Goal: Information Seeking & Learning: Learn about a topic

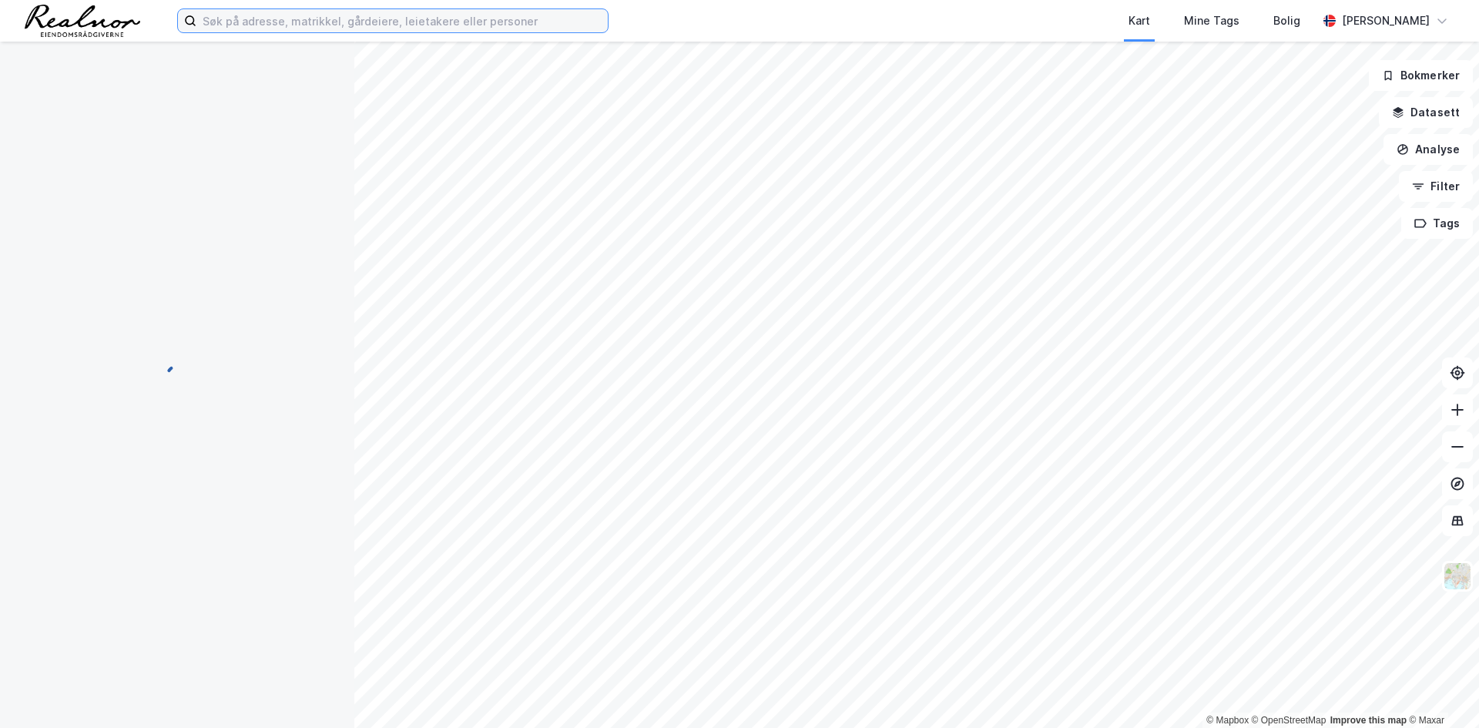
click at [275, 18] on input at bounding box center [401, 20] width 411 height 23
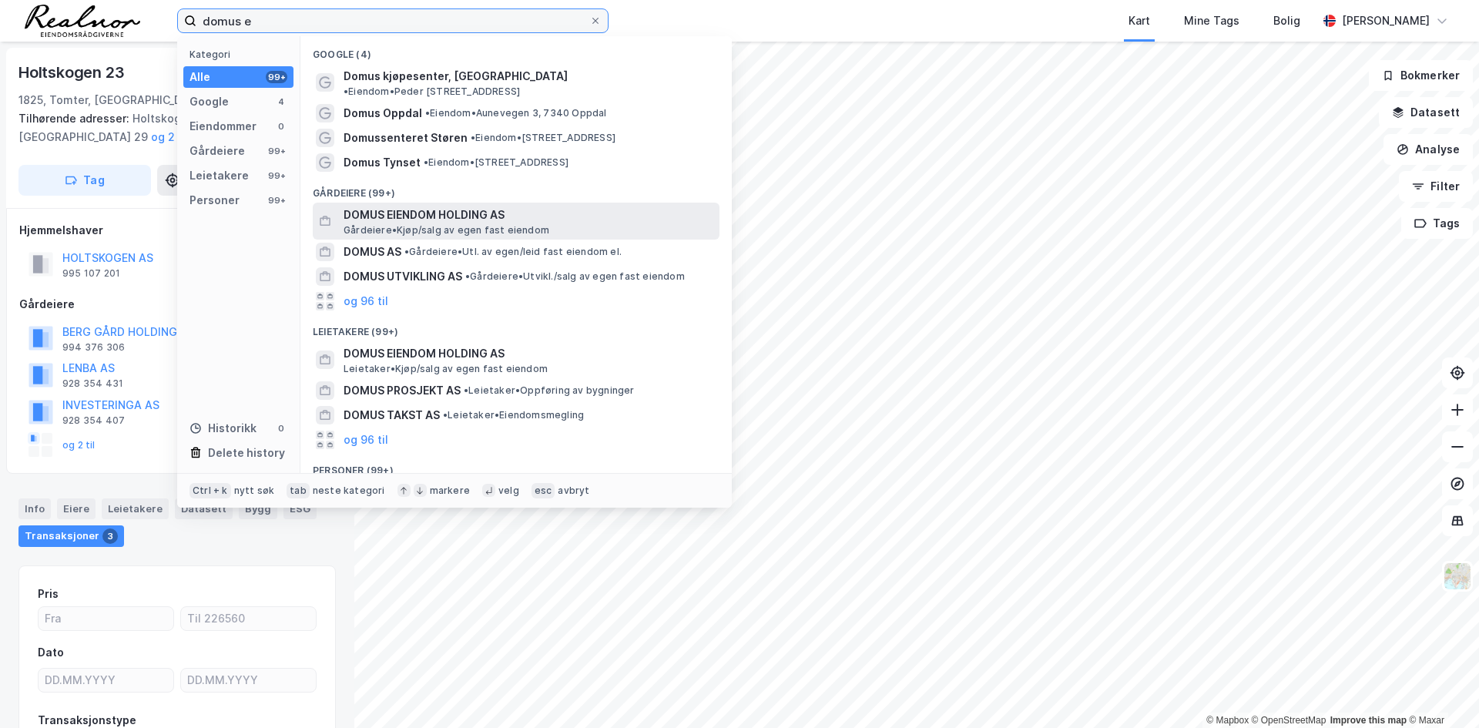
type input "domus e"
click at [458, 224] on span "Gårdeiere • Kjøp/salg av egen fast eiendom" at bounding box center [447, 230] width 206 height 12
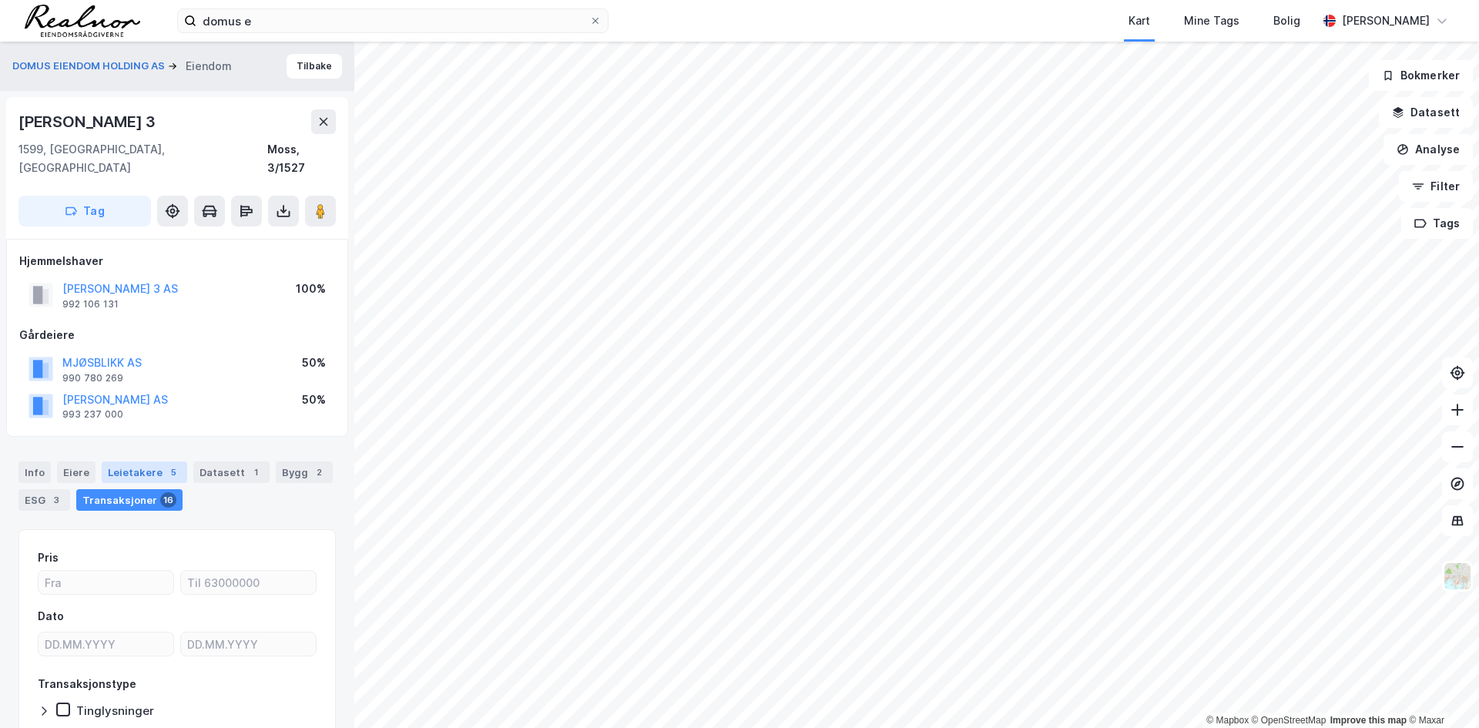
click at [153, 461] on div "Leietakere 5" at bounding box center [144, 472] width 85 height 22
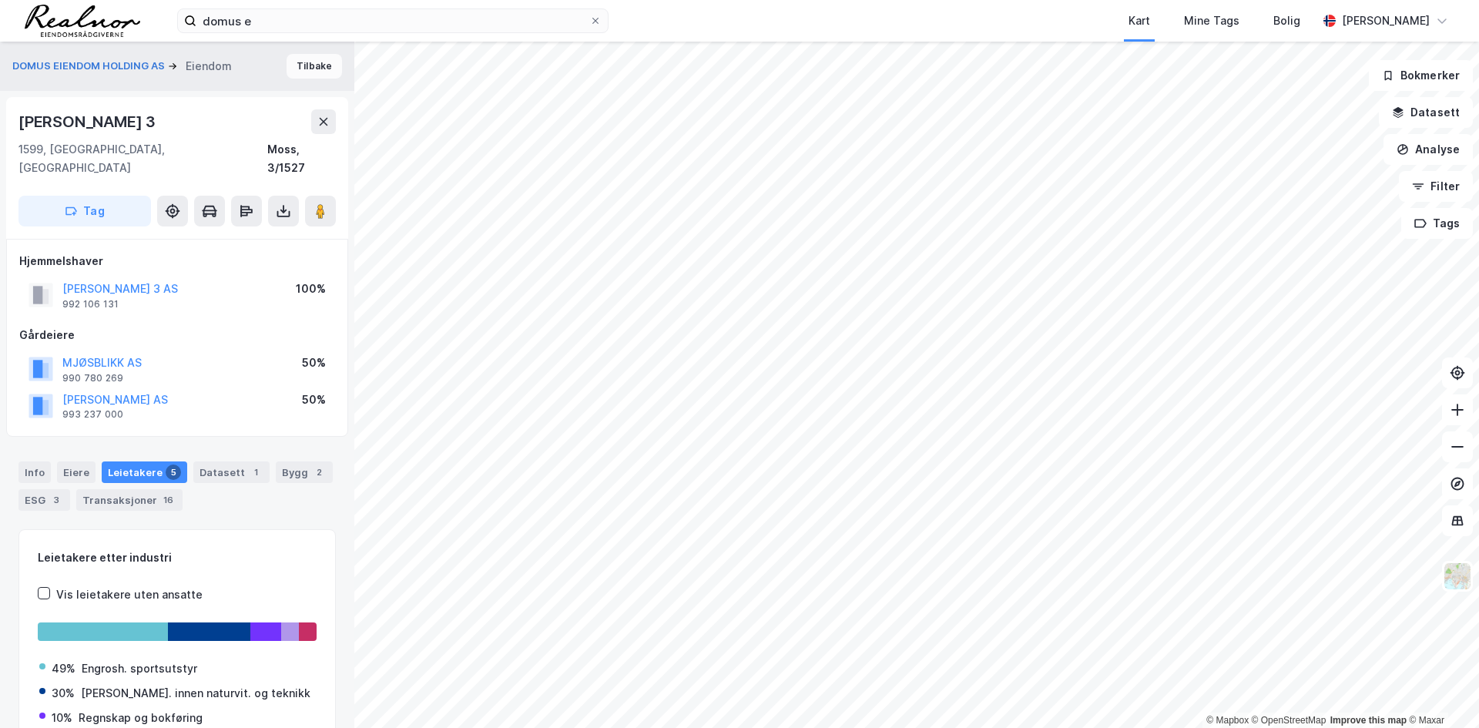
click at [320, 72] on button "Tilbake" at bounding box center [314, 66] width 55 height 25
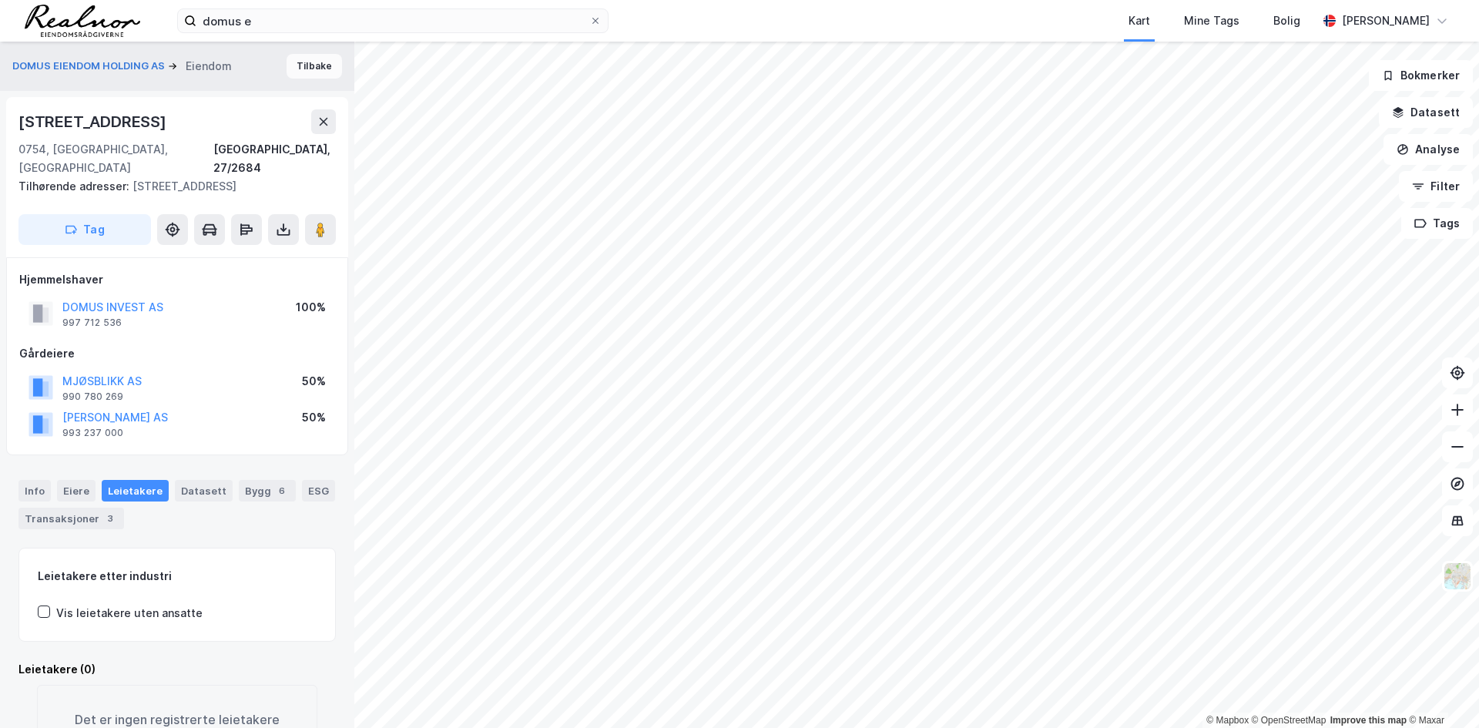
click at [295, 64] on button "Tilbake" at bounding box center [314, 66] width 55 height 25
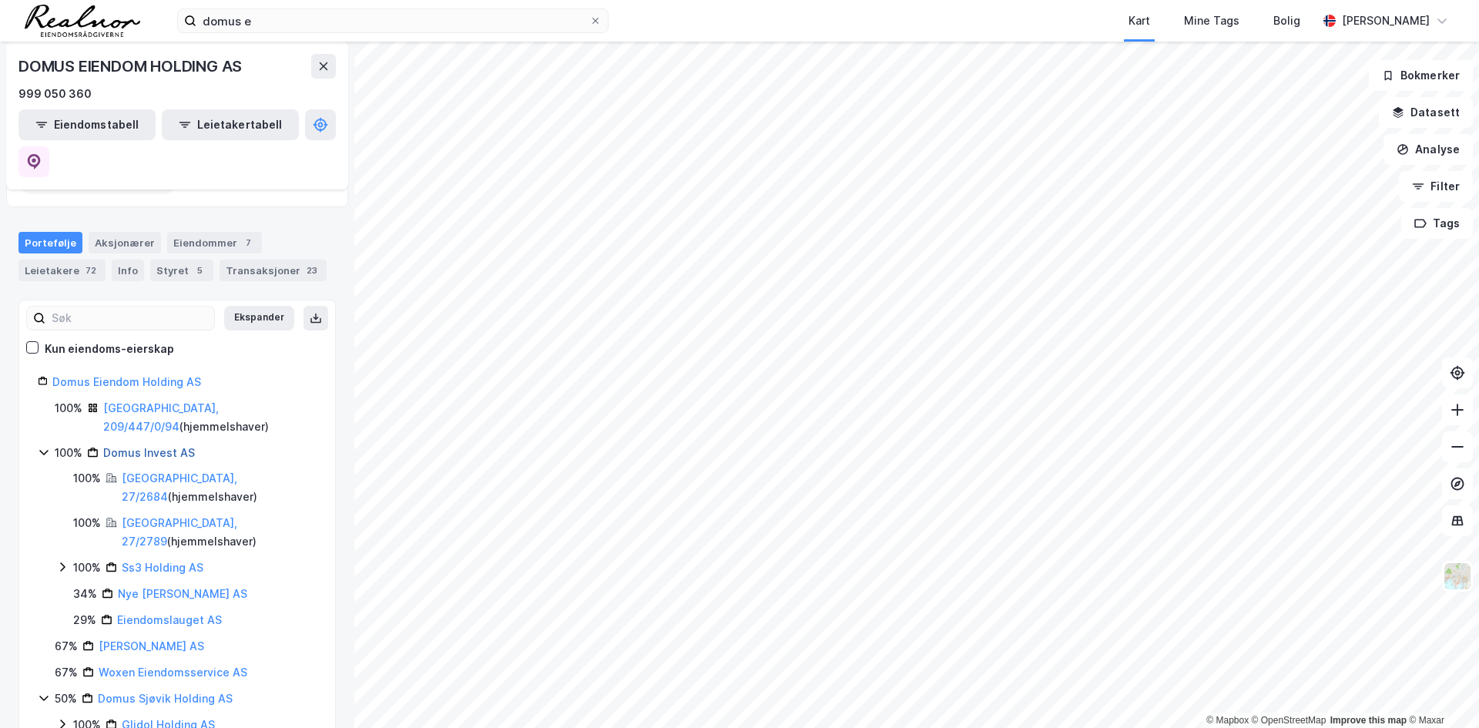
scroll to position [105, 0]
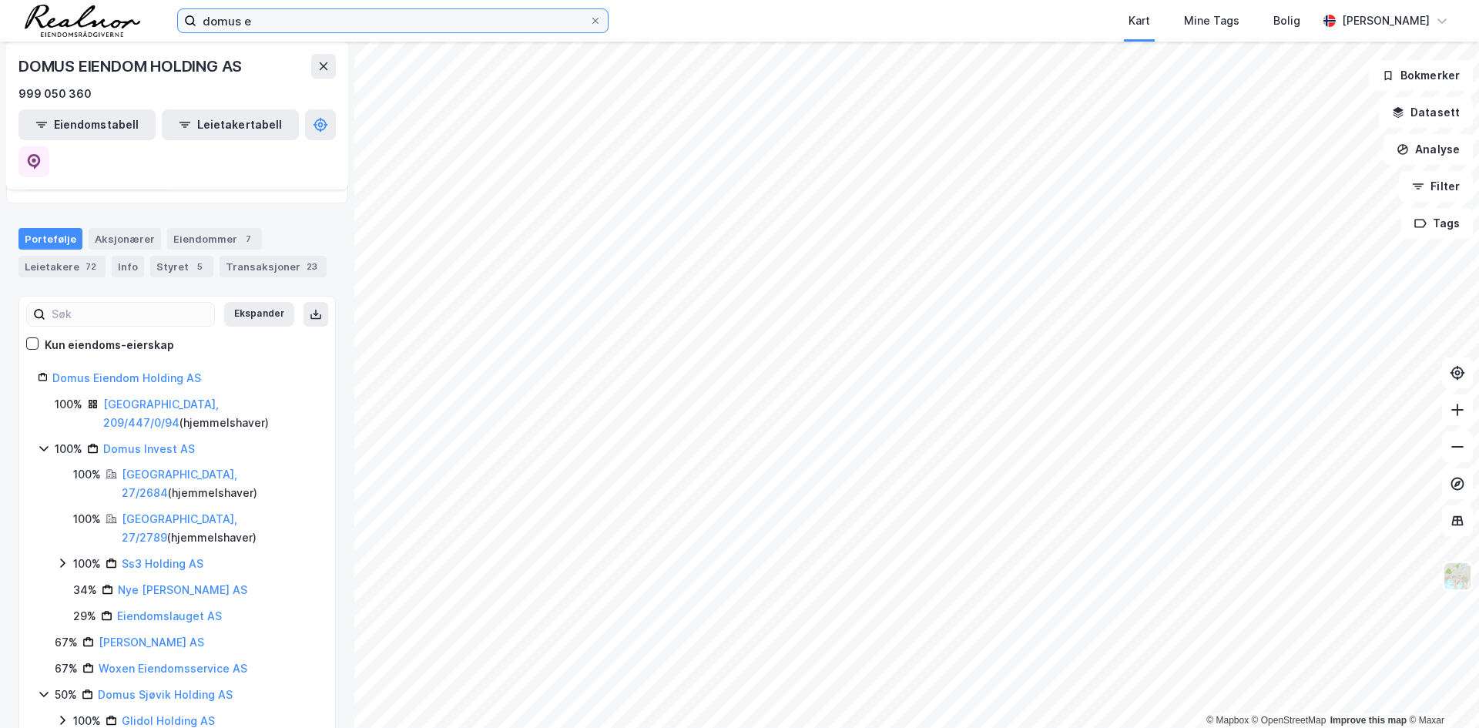
click at [286, 18] on input "domus e" at bounding box center [392, 20] width 393 height 23
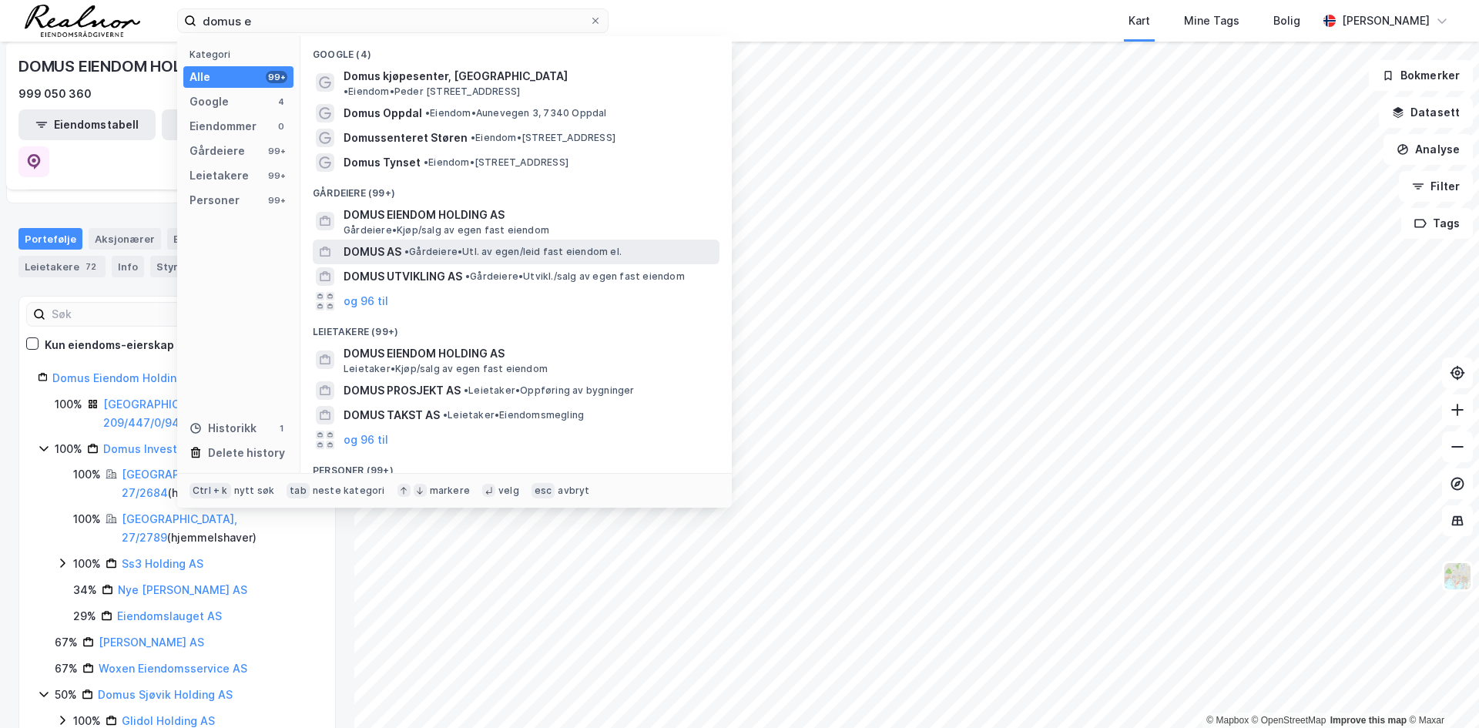
click at [443, 246] on span "• Gårdeiere • Utl. av egen/leid fast eiendom el." at bounding box center [512, 252] width 217 height 12
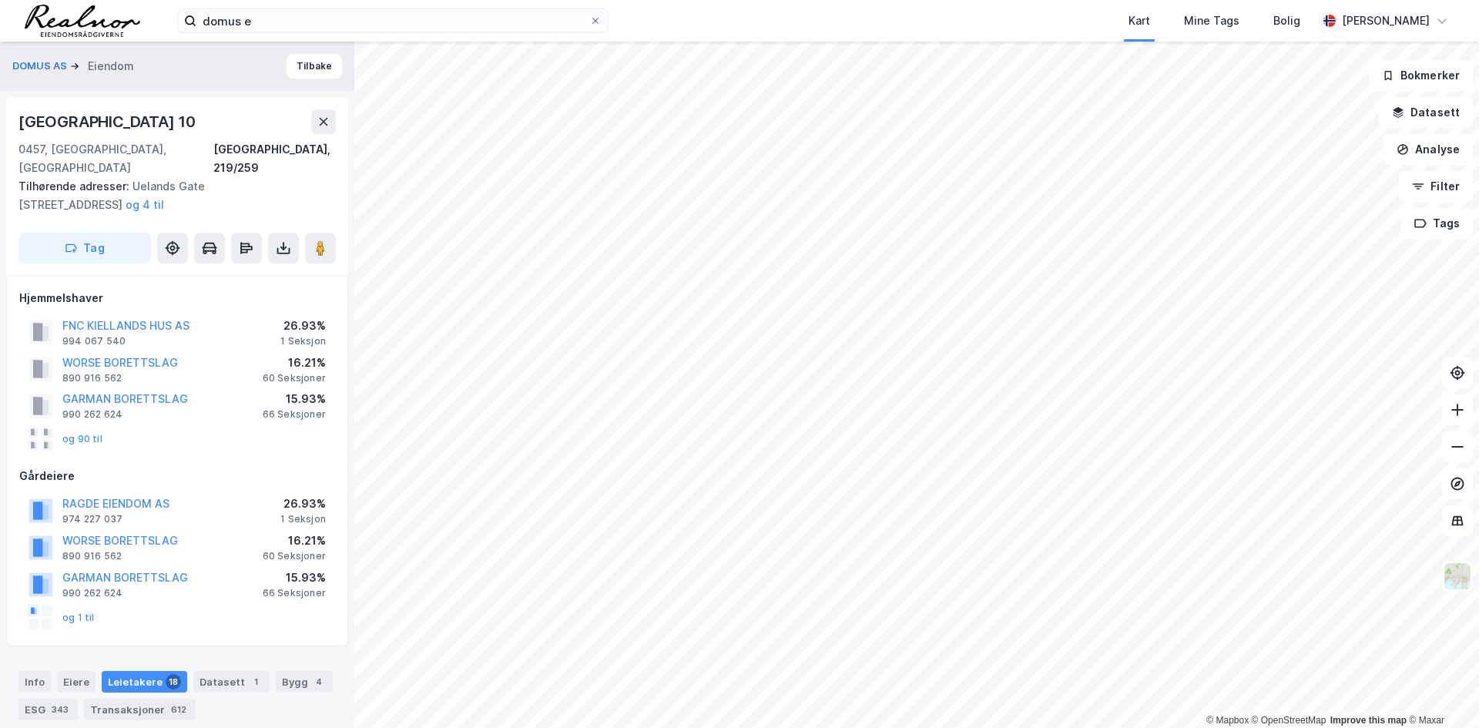
scroll to position [1, 0]
click at [303, 59] on button "Tilbake" at bounding box center [314, 65] width 55 height 25
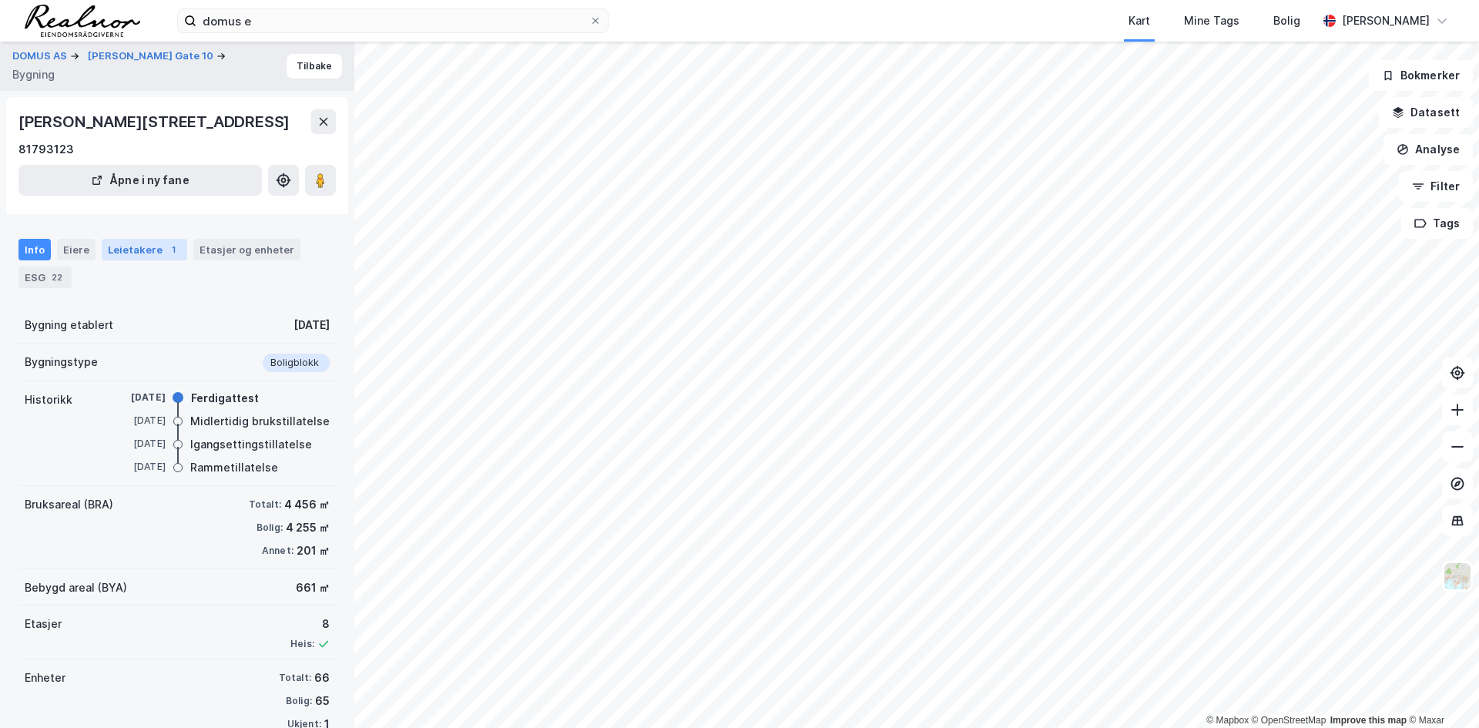
scroll to position [1, 0]
click at [287, 68] on button "Tilbake" at bounding box center [314, 65] width 55 height 25
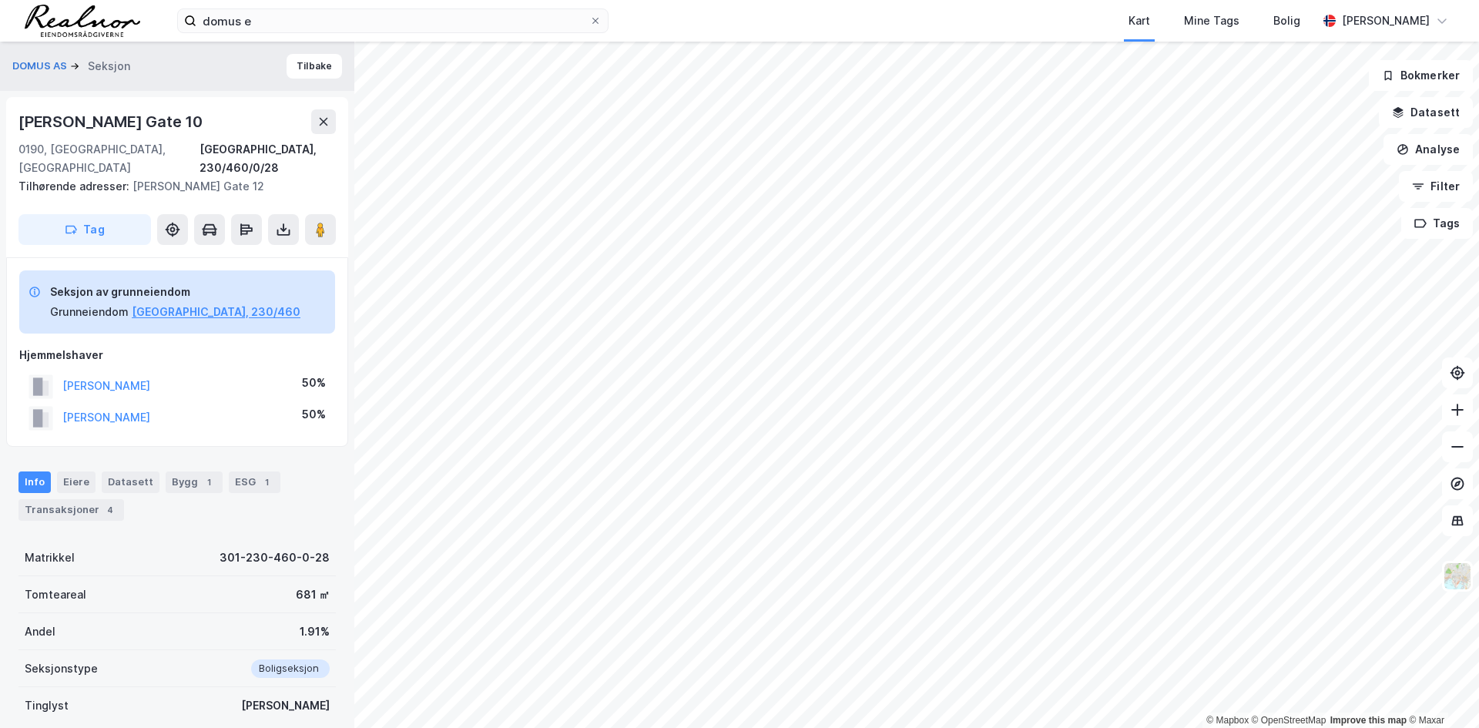
scroll to position [1, 0]
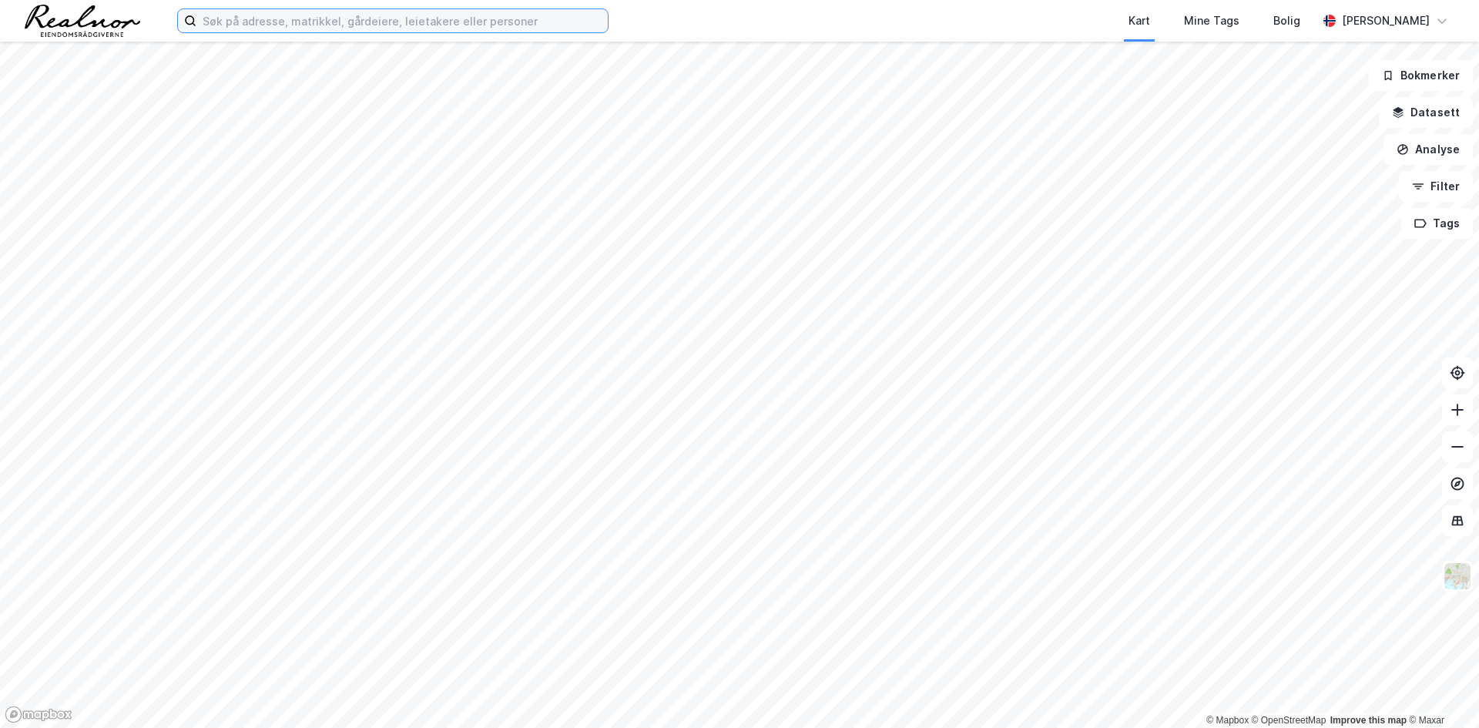
click at [427, 25] on input at bounding box center [401, 20] width 411 height 23
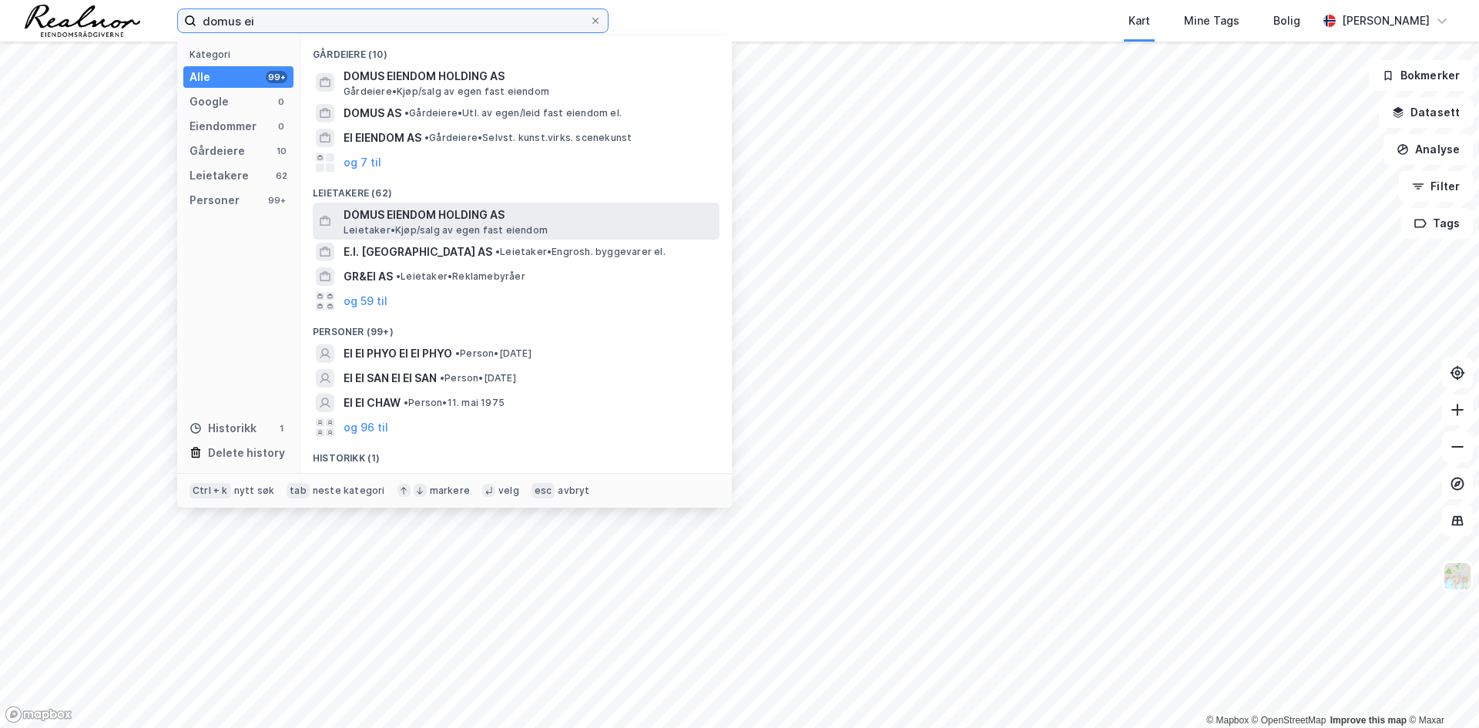
type input "domus ei"
click at [431, 216] on span "DOMUS EIENDOM HOLDING AS" at bounding box center [529, 215] width 370 height 18
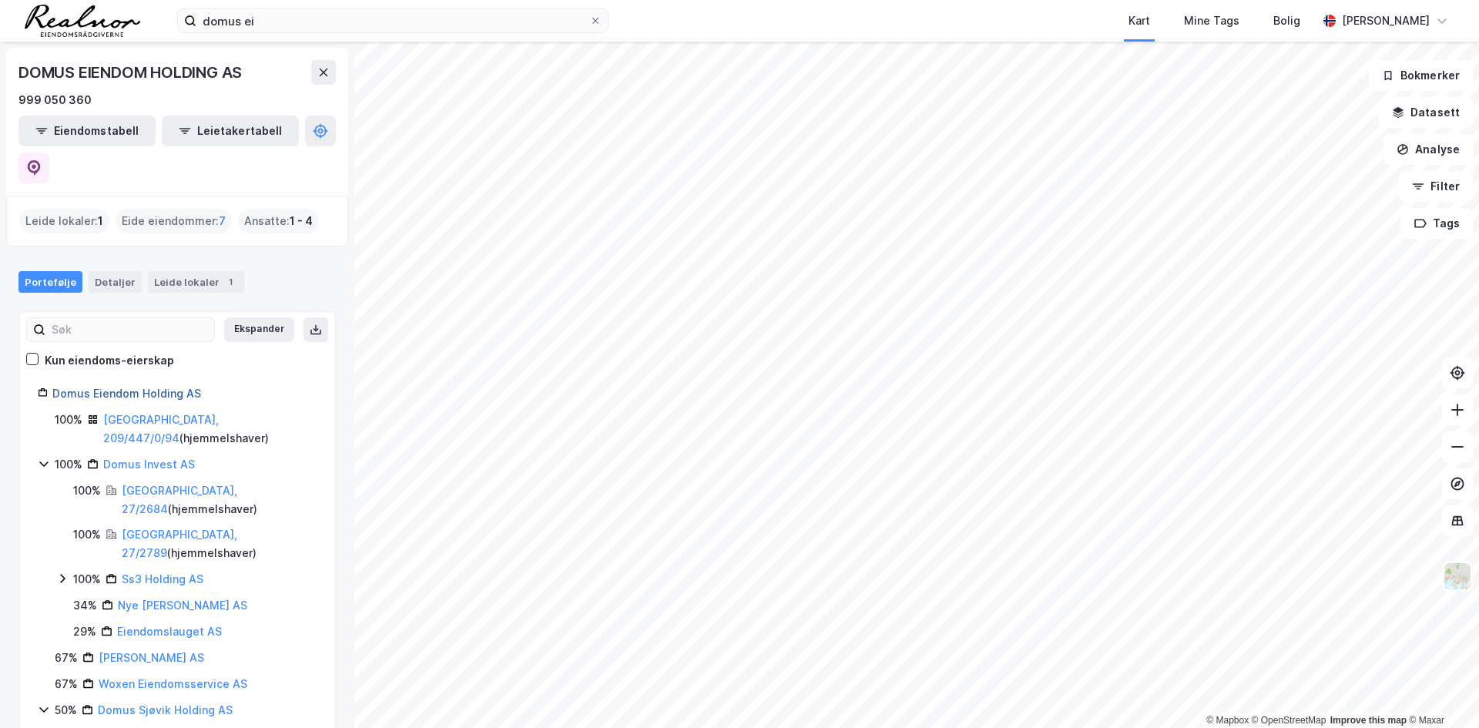
click at [133, 387] on link "Domus Eiendom Holding AS" at bounding box center [126, 393] width 149 height 13
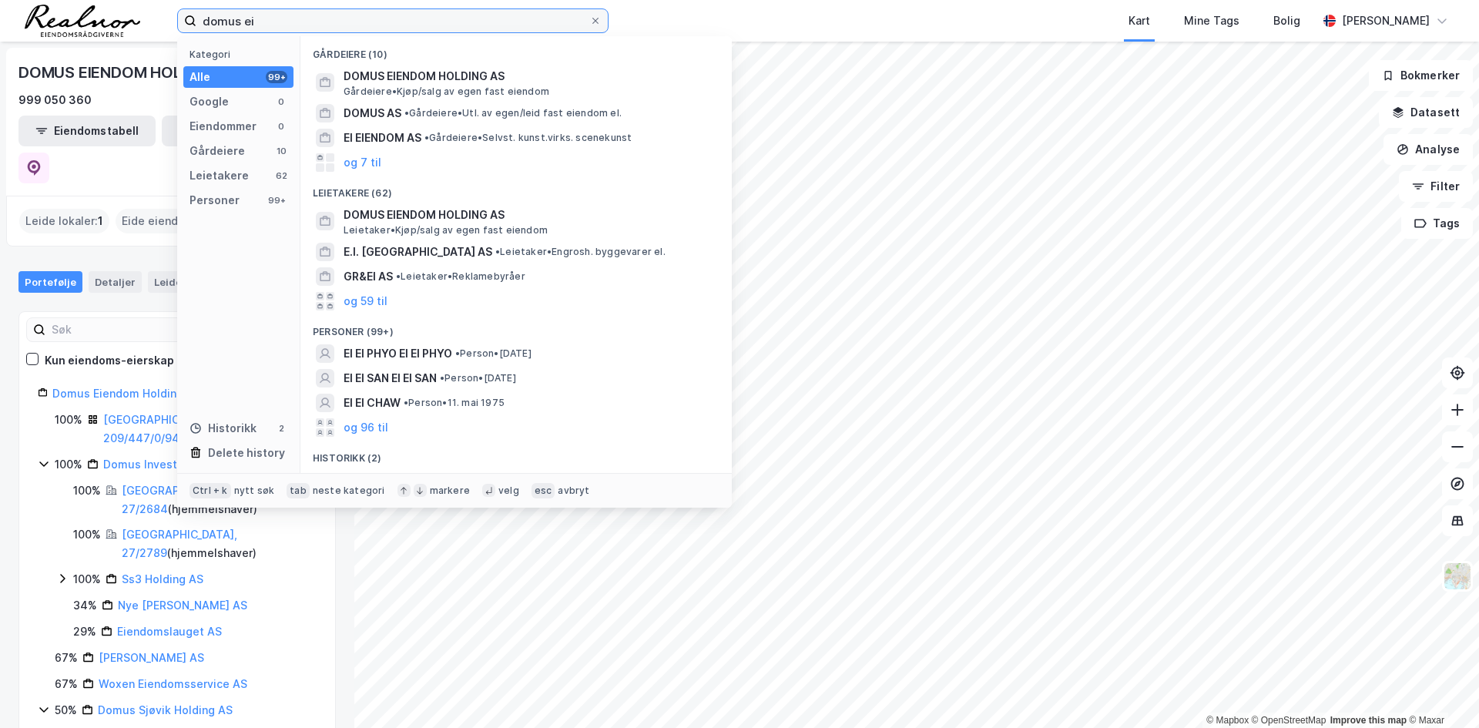
click at [267, 18] on input "domus ei" at bounding box center [392, 20] width 393 height 23
